Goal: Transaction & Acquisition: Purchase product/service

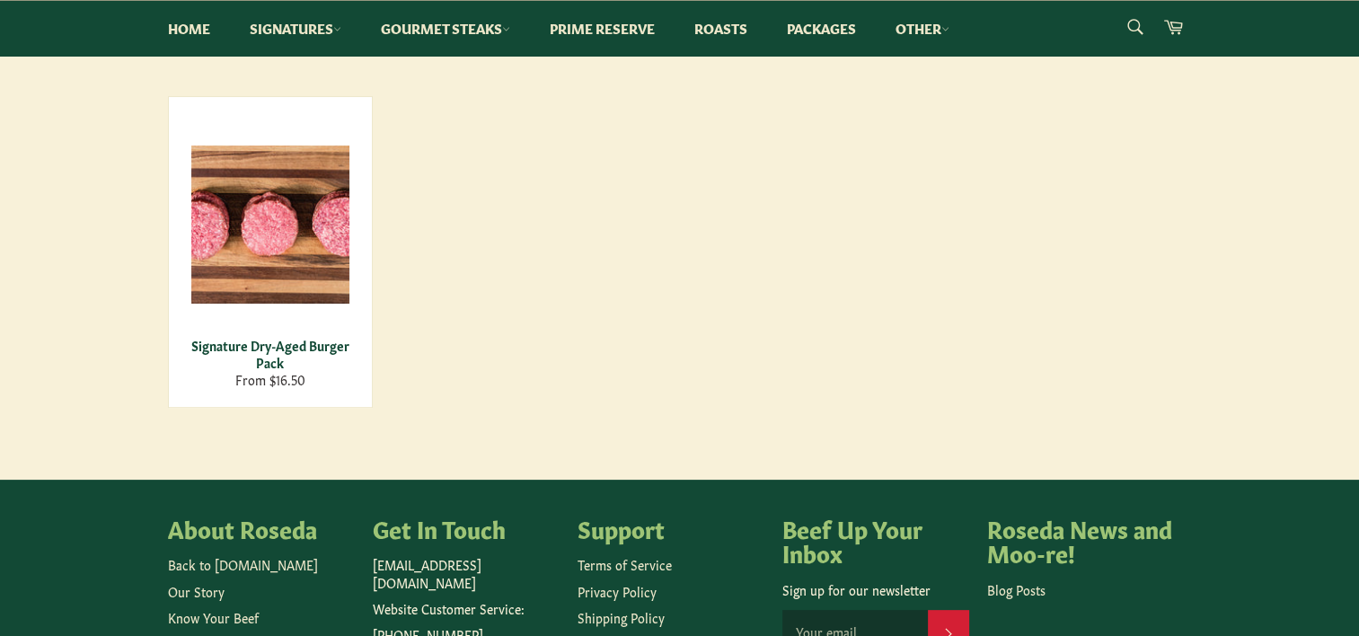
scroll to position [90, 0]
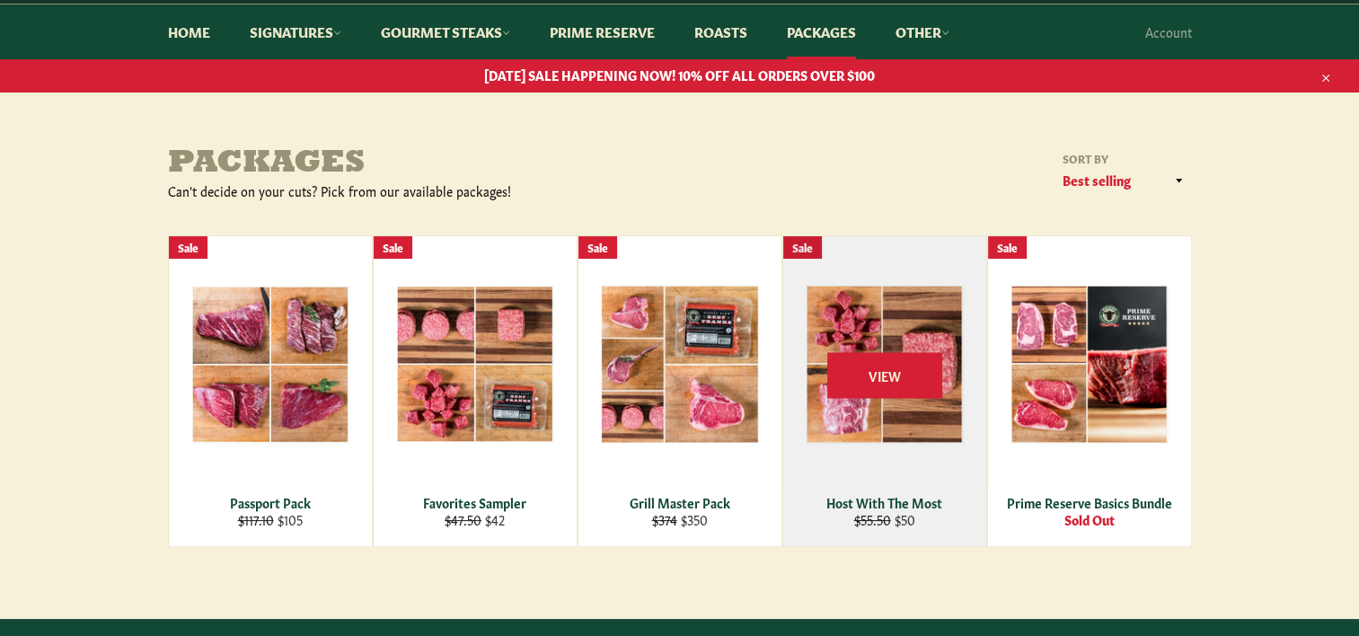
scroll to position [180, 0]
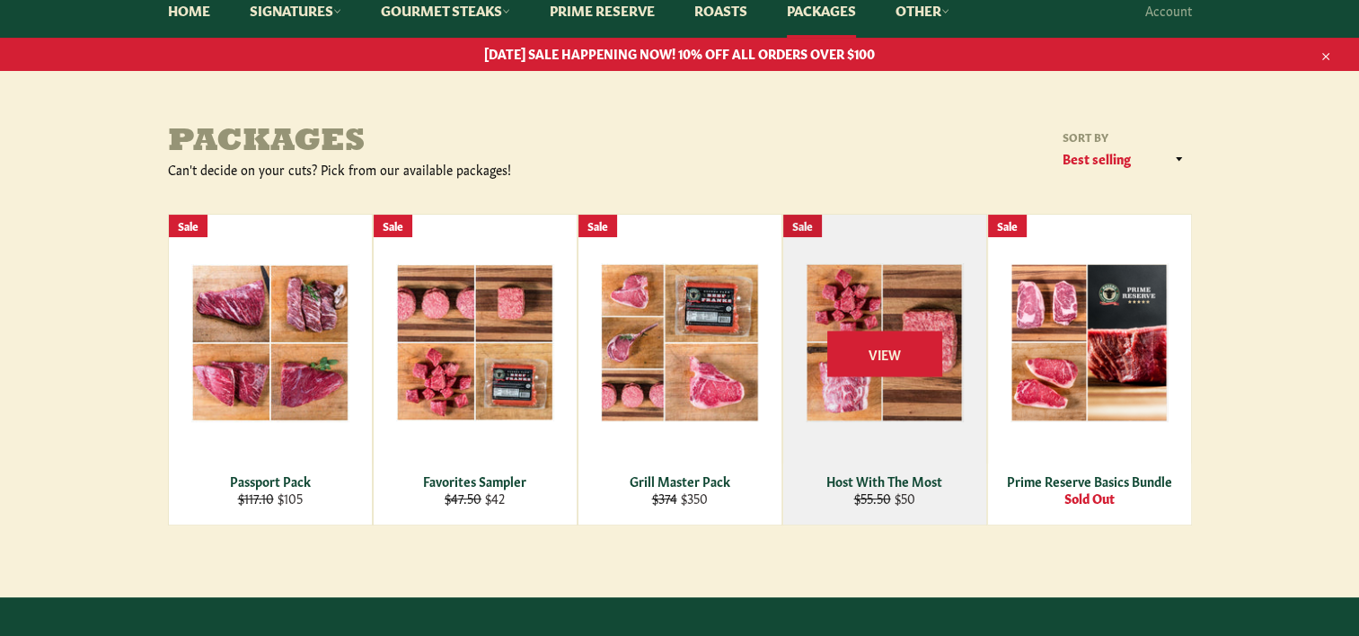
click at [883, 307] on div "View" at bounding box center [884, 370] width 203 height 310
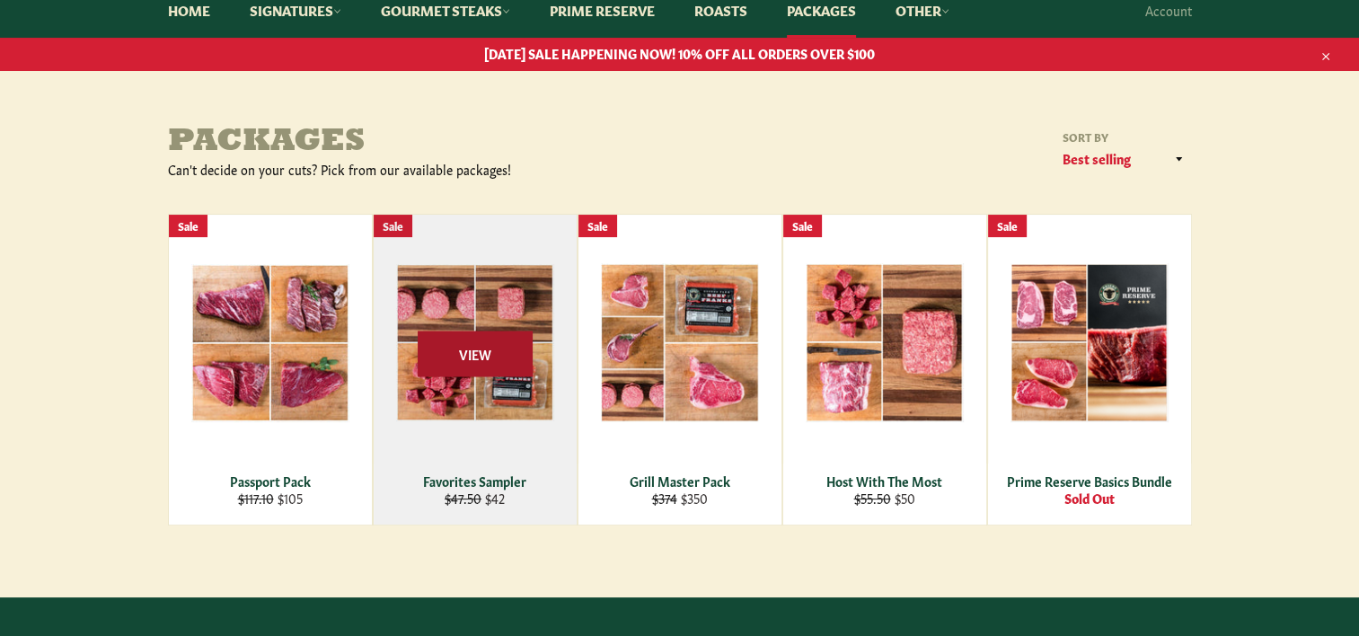
click at [492, 358] on span "View" at bounding box center [475, 354] width 115 height 46
